Goal: Register for event/course

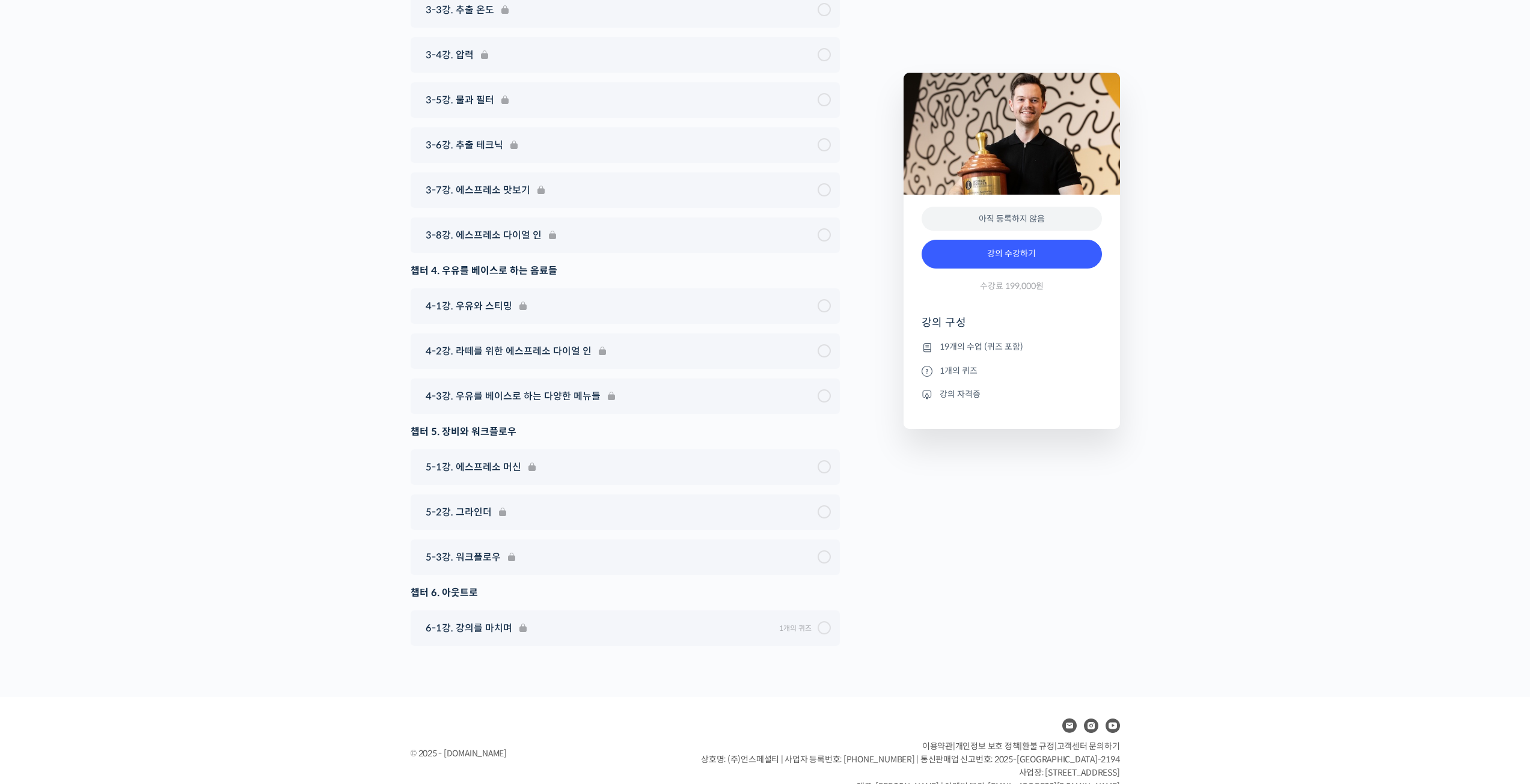
scroll to position [6390, 0]
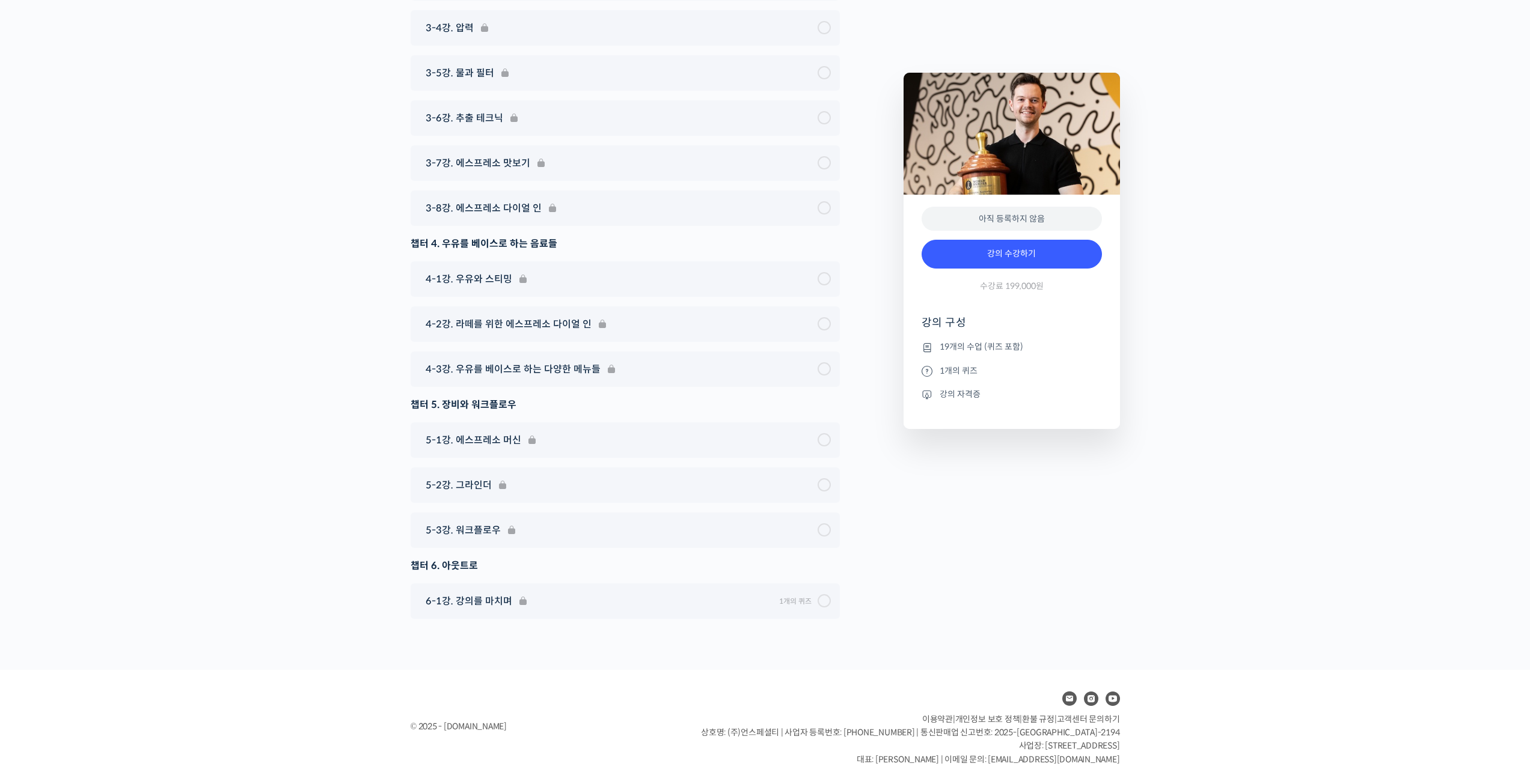
drag, startPoint x: 322, startPoint y: 161, endPoint x: 354, endPoint y: 163, distance: 32.1
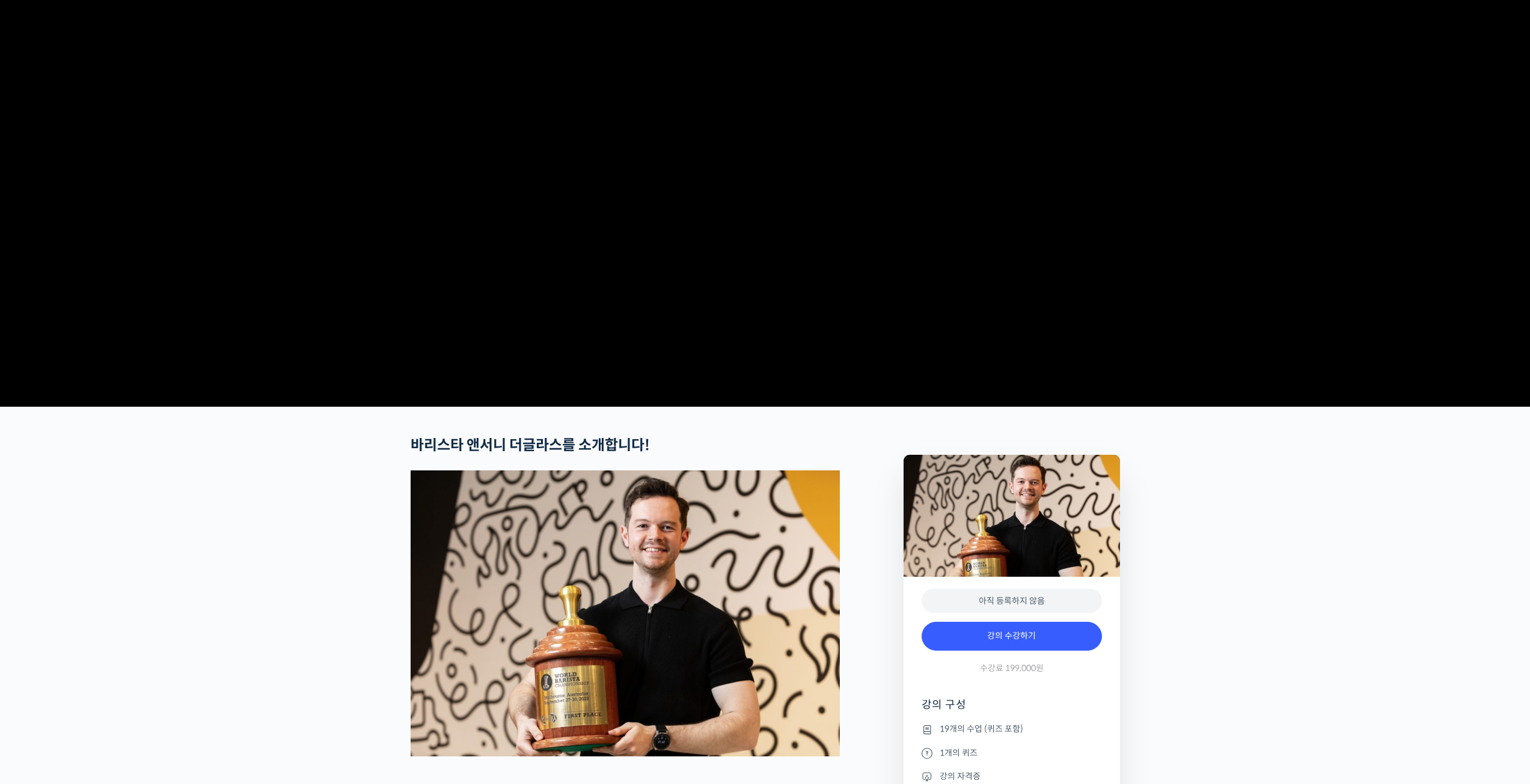
scroll to position [0, 0]
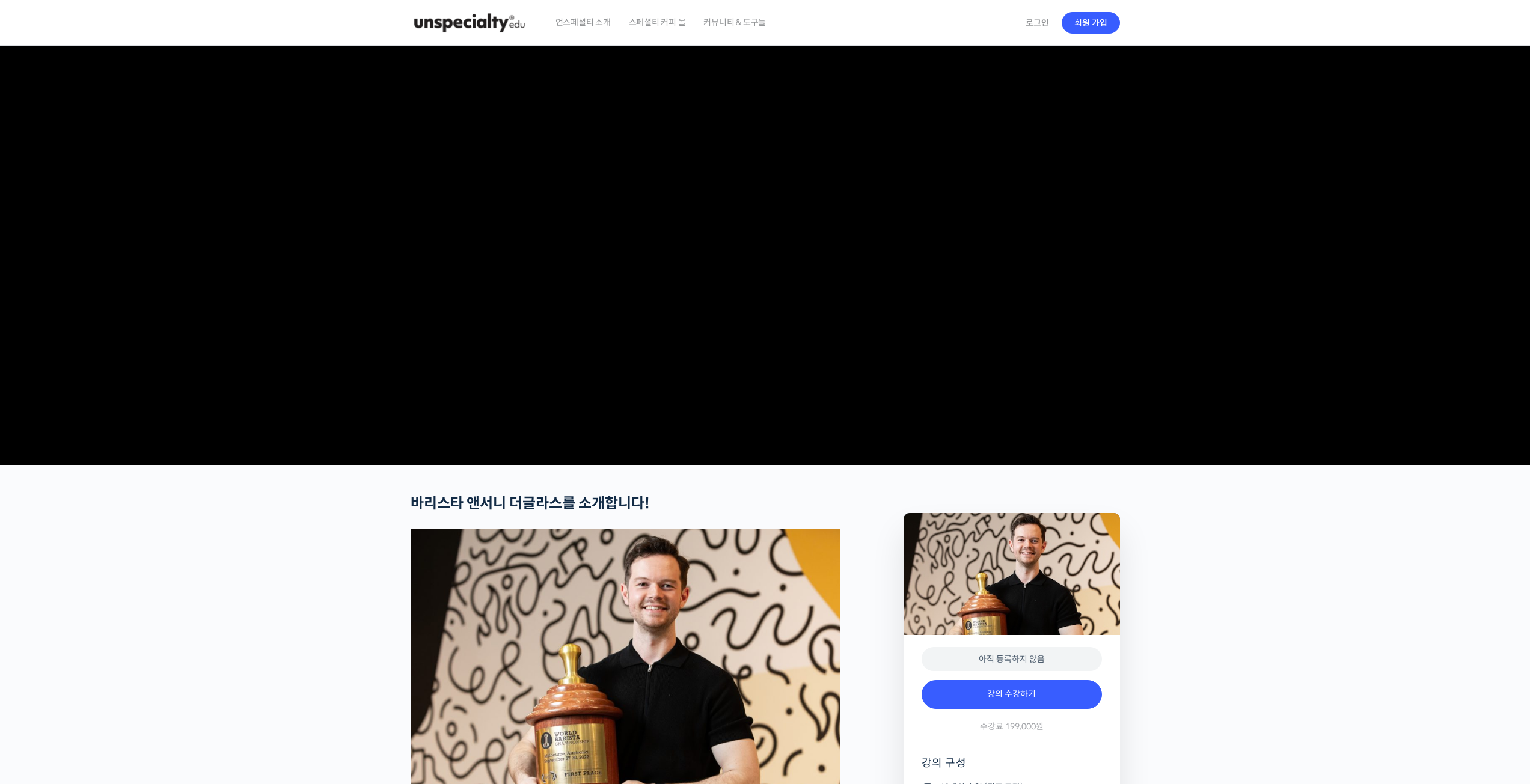
click at [489, 20] on img at bounding box center [469, 23] width 118 height 36
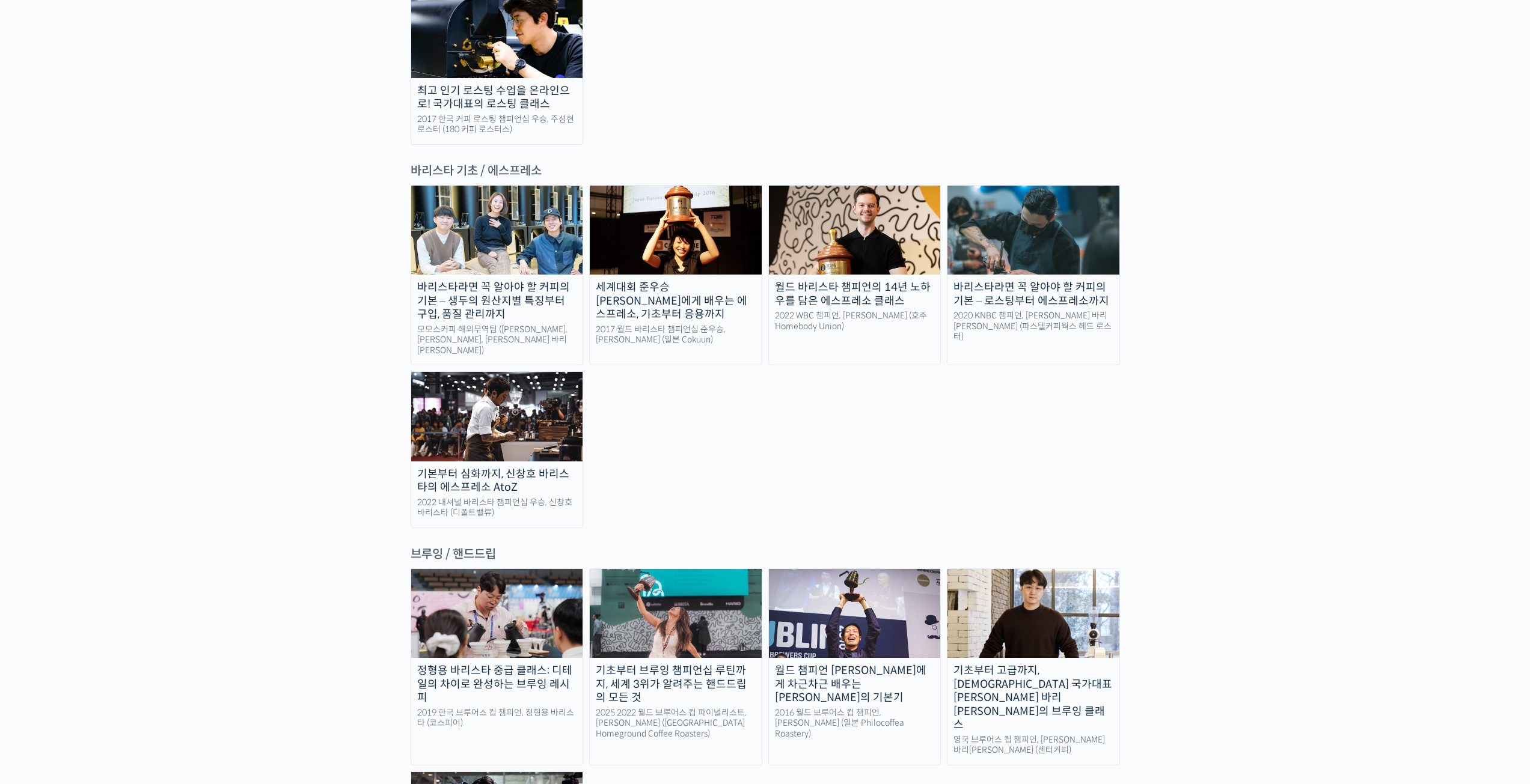
scroll to position [1563, 0]
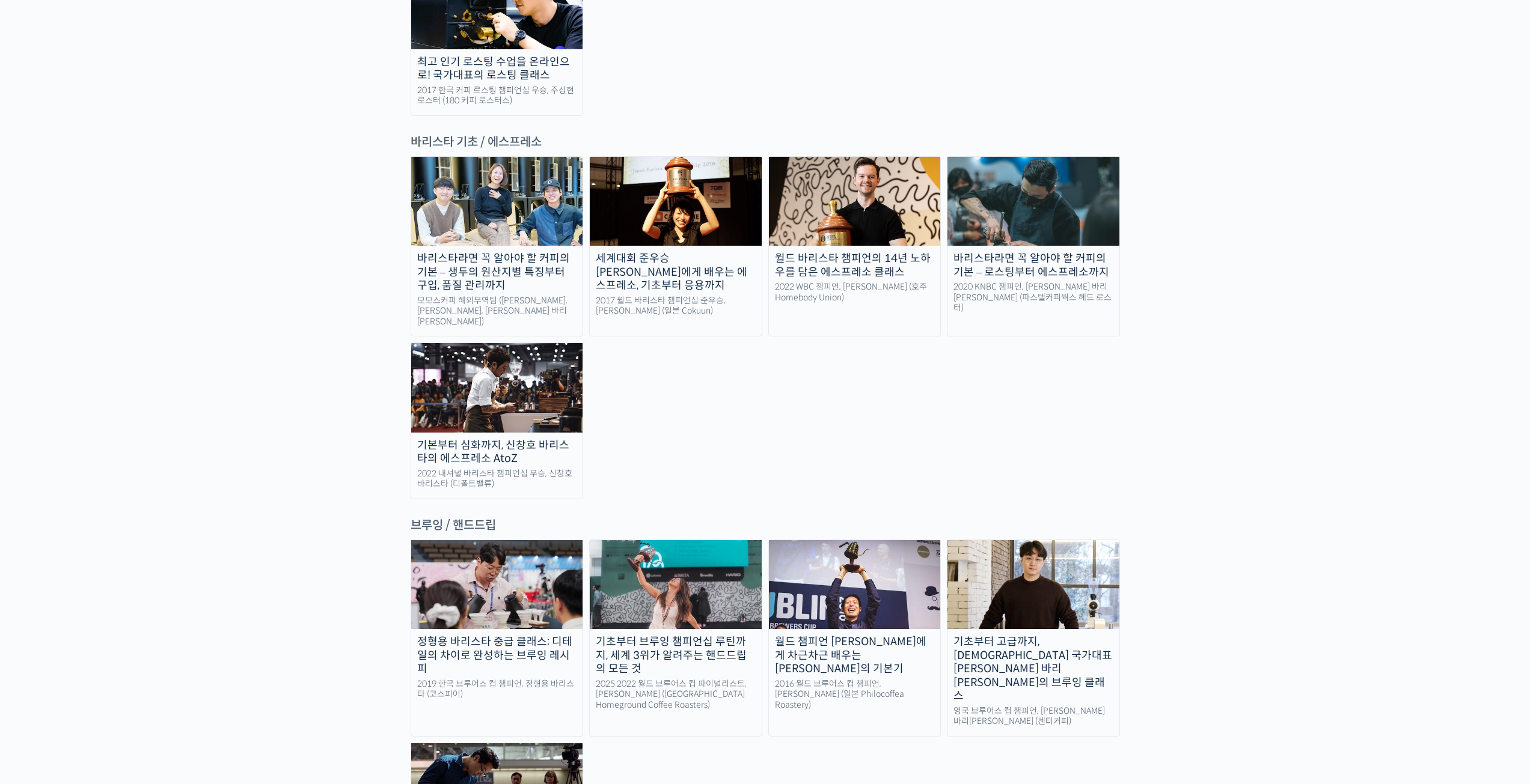
click at [503, 744] on img at bounding box center [497, 788] width 172 height 89
